Goal: Information Seeking & Learning: Learn about a topic

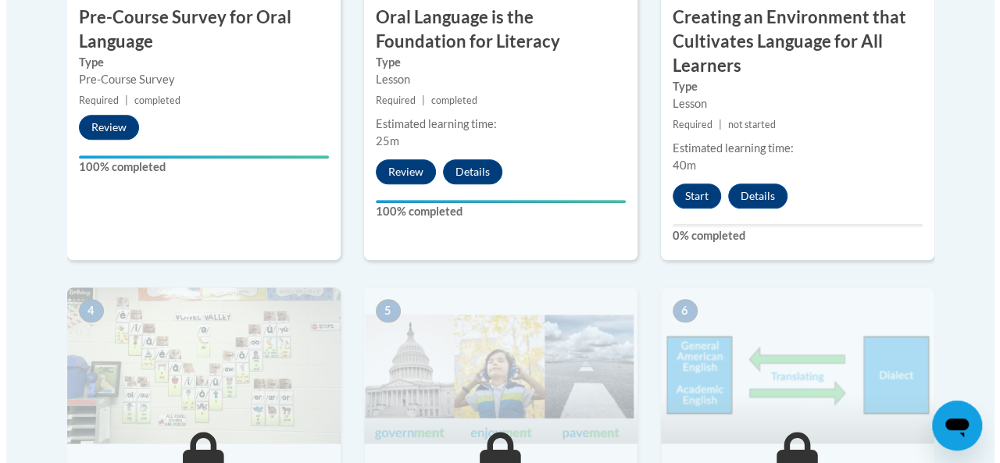
scroll to position [726, 0]
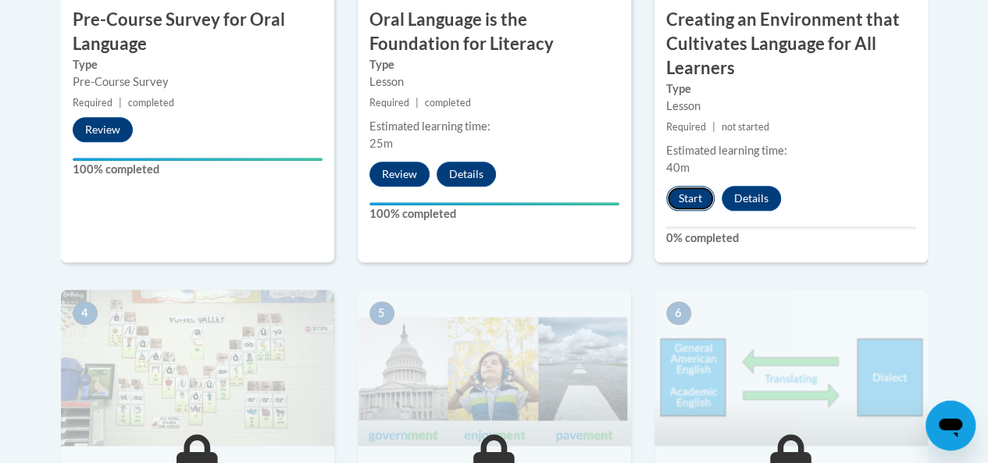
click at [691, 193] on button "Start" at bounding box center [690, 198] width 48 height 25
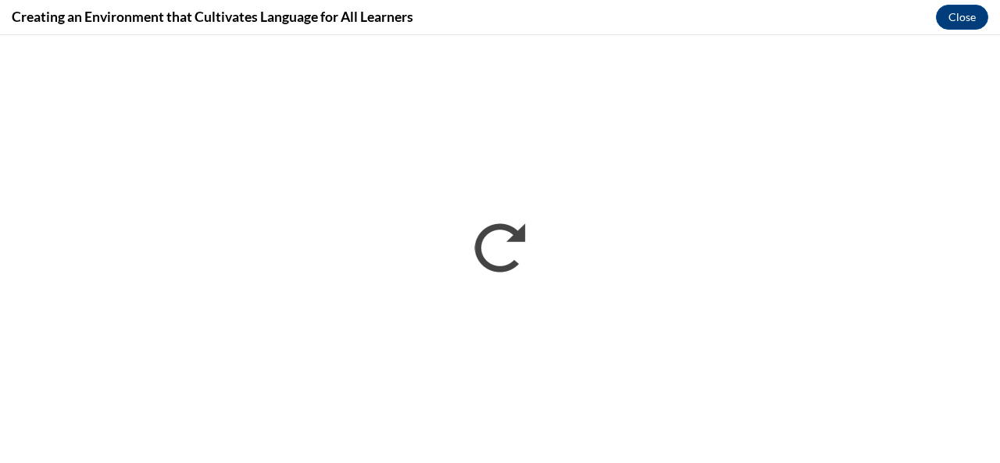
scroll to position [0, 0]
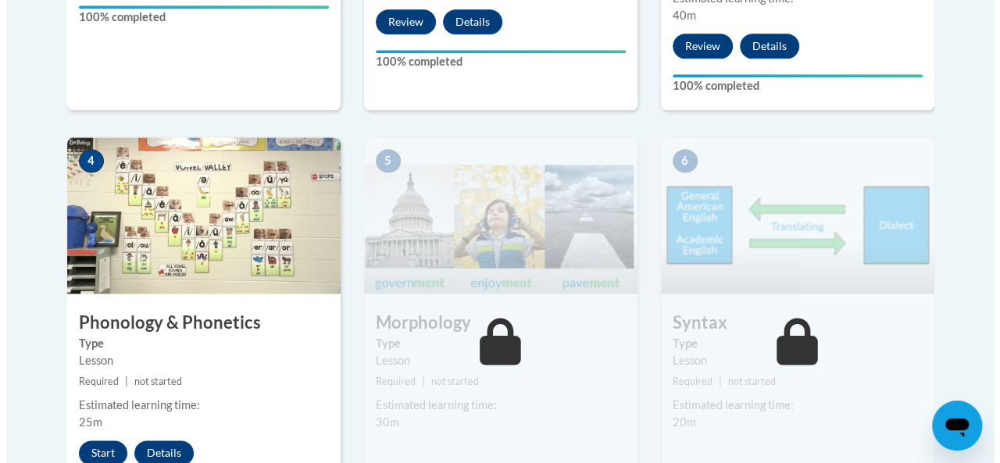
scroll to position [1038, 0]
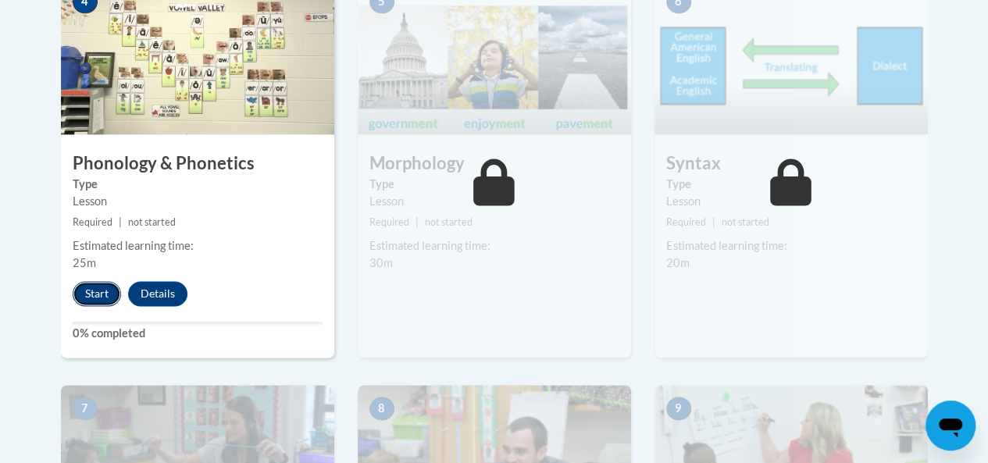
click at [85, 294] on button "Start" at bounding box center [97, 293] width 48 height 25
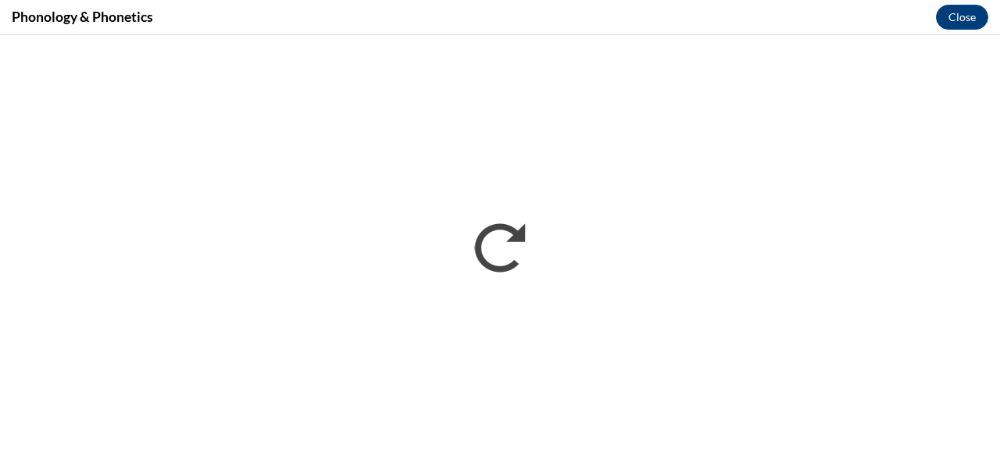
scroll to position [0, 0]
